Goal: Information Seeking & Learning: Learn about a topic

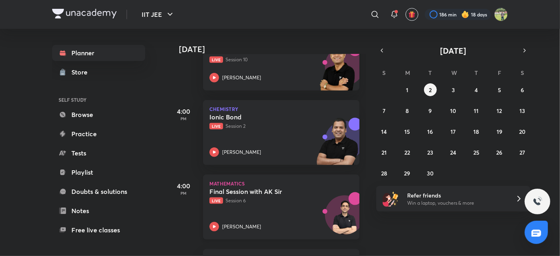
click at [271, 198] on p "Live Session 6" at bounding box center [272, 200] width 126 height 7
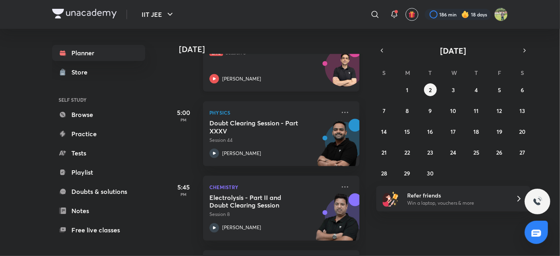
scroll to position [596, 0]
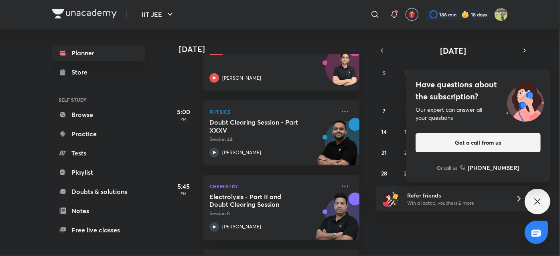
click at [103, 9] on img at bounding box center [84, 14] width 65 height 10
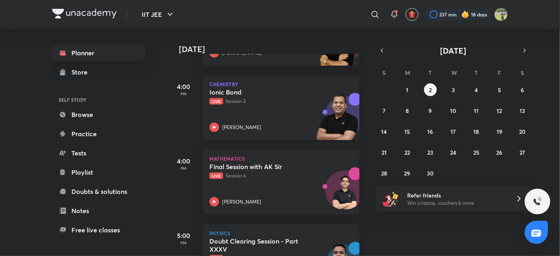
scroll to position [469, 0]
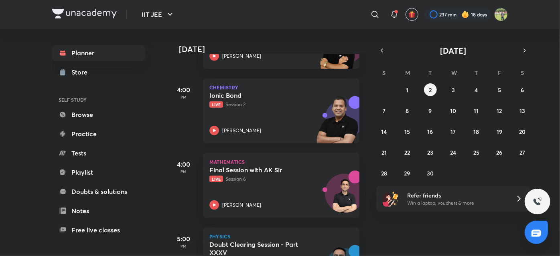
click at [285, 121] on div "Ionic Bond Live Session 2 [PERSON_NAME]" at bounding box center [272, 113] width 126 height 44
